Goal: Task Accomplishment & Management: Understand process/instructions

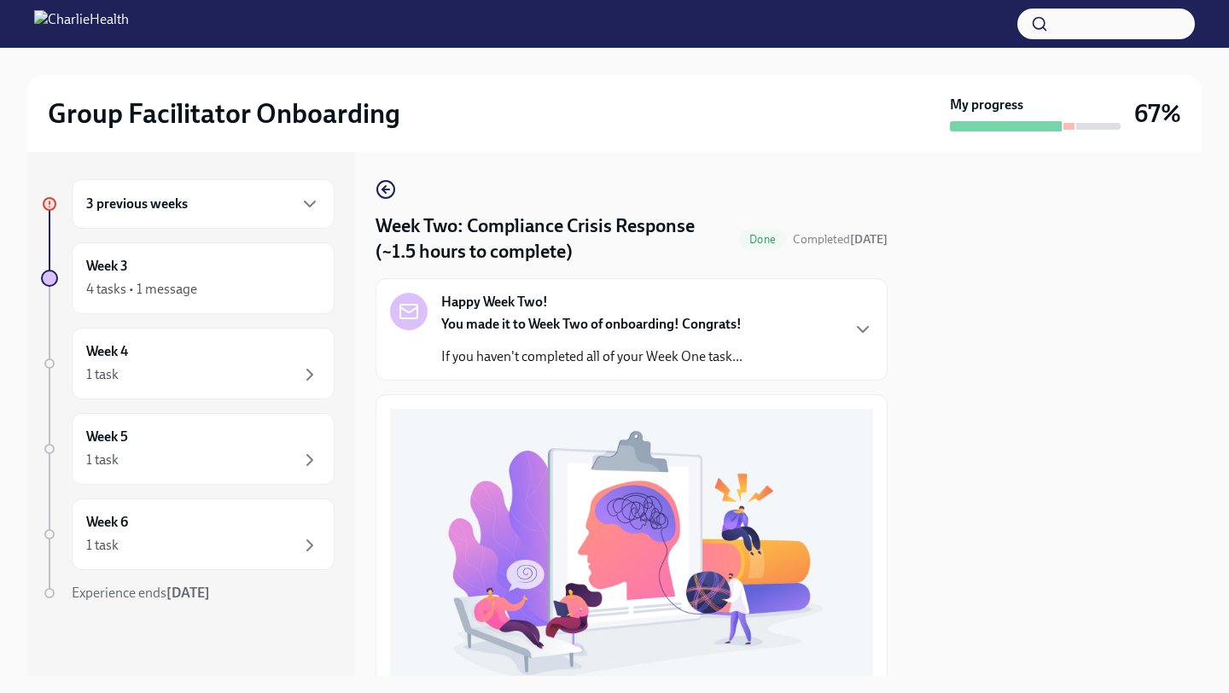
click at [259, 200] on div "3 previous weeks" at bounding box center [203, 204] width 234 height 20
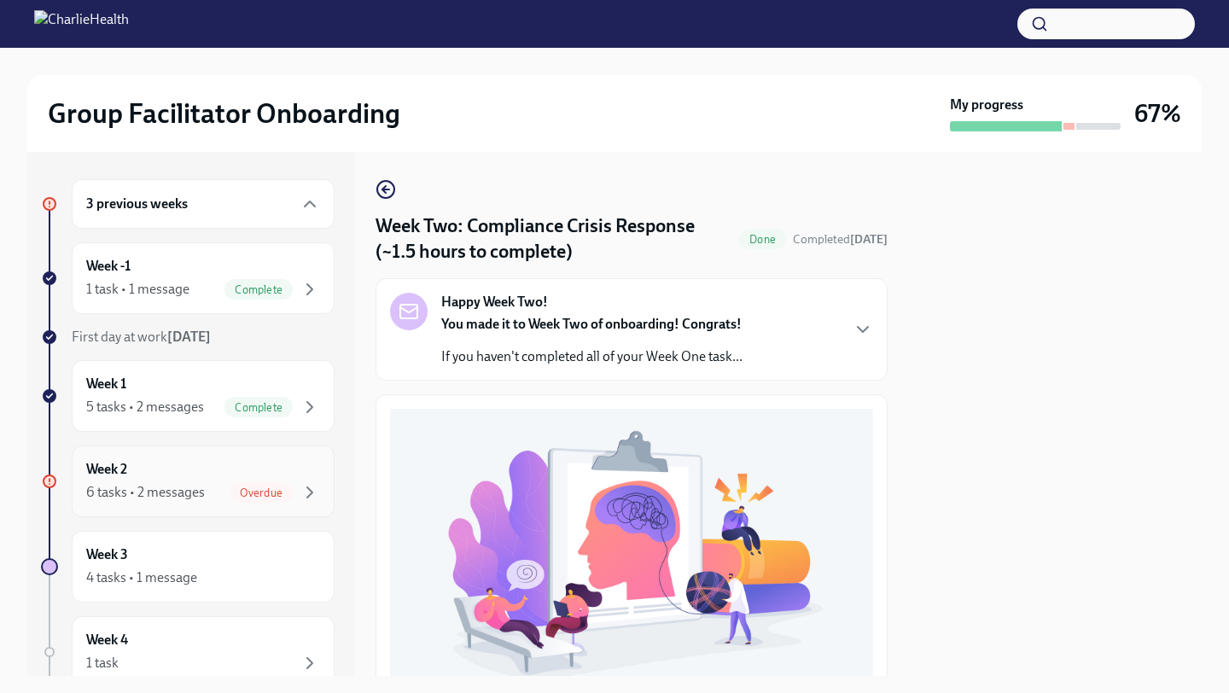
click at [222, 468] on div "Week 2 6 tasks • 2 messages Overdue" at bounding box center [203, 481] width 234 height 43
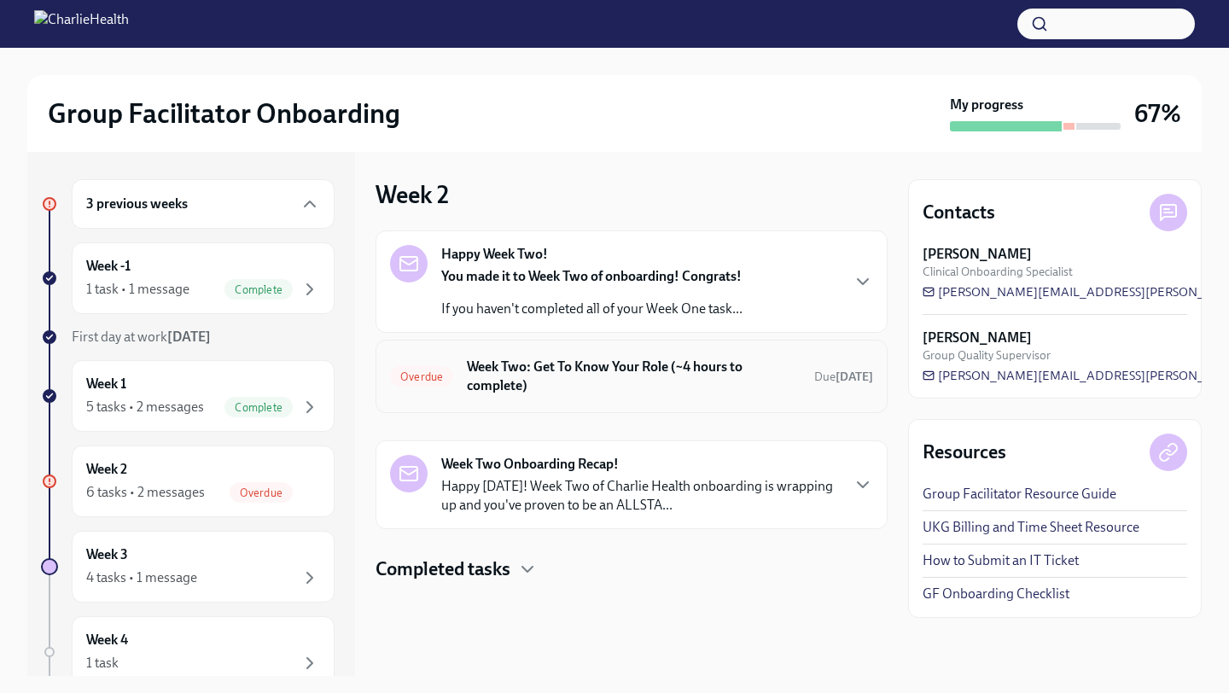
click at [577, 380] on h6 "Week Two: Get To Know Your Role (~4 hours to complete)" at bounding box center [634, 377] width 334 height 38
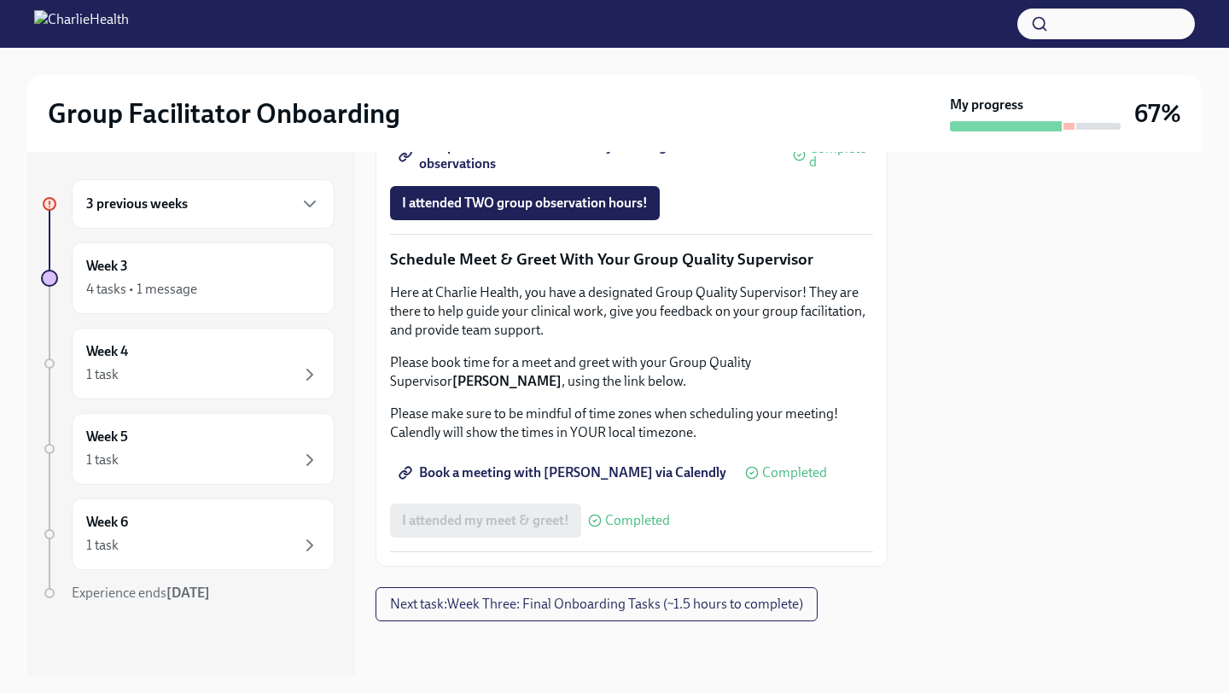
scroll to position [1378, 0]
click at [561, 212] on span "I attended TWO group observation hours!" at bounding box center [525, 203] width 246 height 17
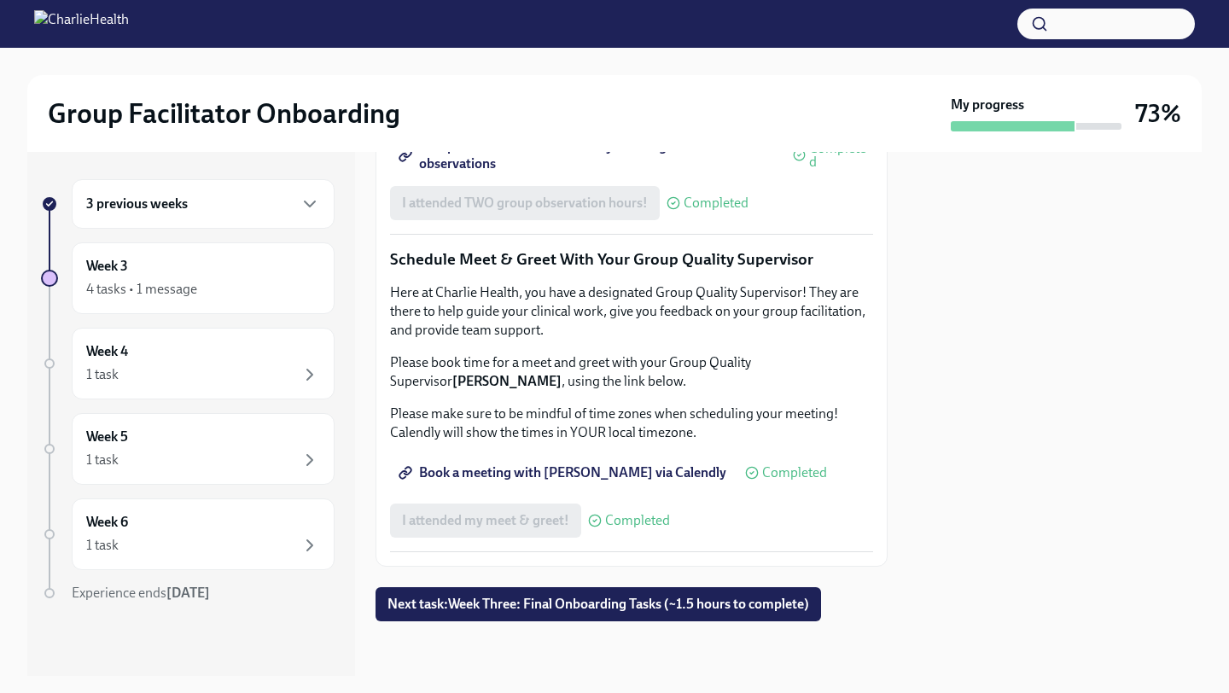
scroll to position [1664, 0]
click at [574, 608] on span "Next task : Week Three: Final Onboarding Tasks (~1.5 hours to complete)" at bounding box center [598, 604] width 422 height 17
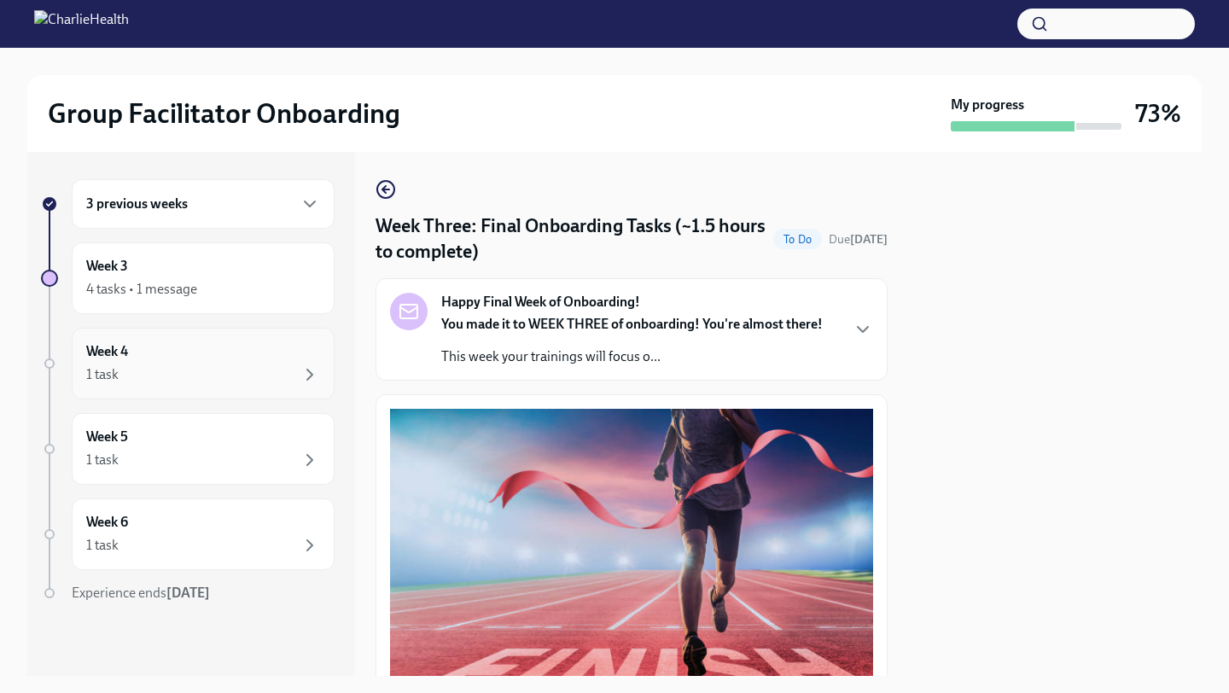
click at [216, 335] on div "Week 4 1 task" at bounding box center [203, 364] width 263 height 72
